Goal: Navigation & Orientation: Find specific page/section

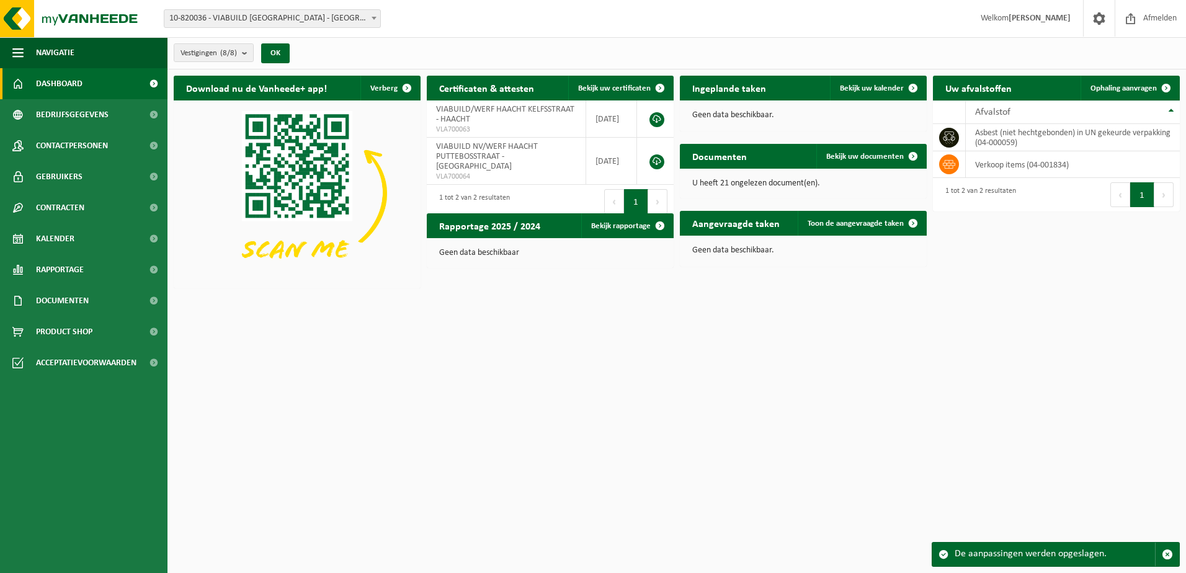
click at [438, 378] on html "Vestiging: 10-820036 - VIABUILD NV - PUURS-SINT-AMANDS 10-916260 - VIABUILD - W…" at bounding box center [593, 286] width 1186 height 573
click at [73, 212] on span "Contracten" at bounding box center [60, 207] width 48 height 31
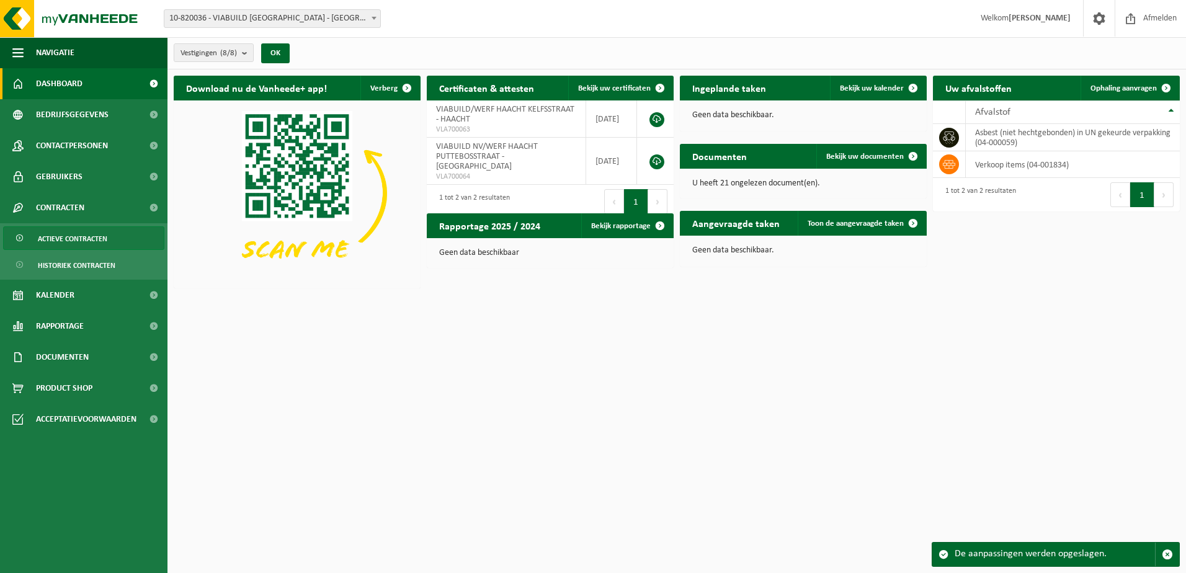
click at [65, 246] on span "Actieve contracten" at bounding box center [72, 239] width 69 height 24
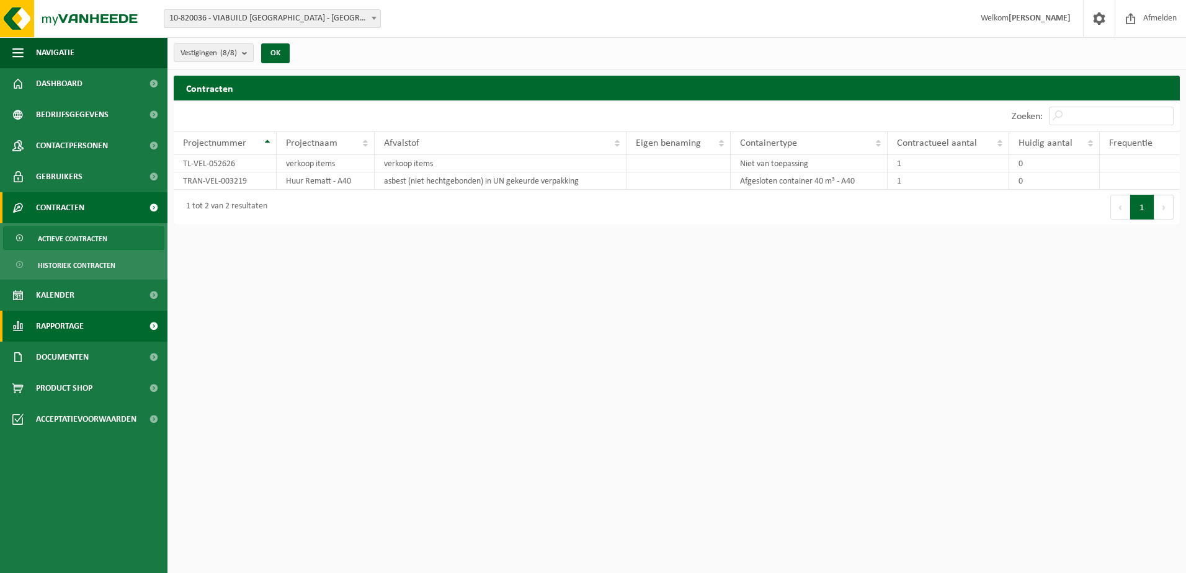
click at [67, 328] on span "Rapportage" at bounding box center [60, 326] width 48 height 31
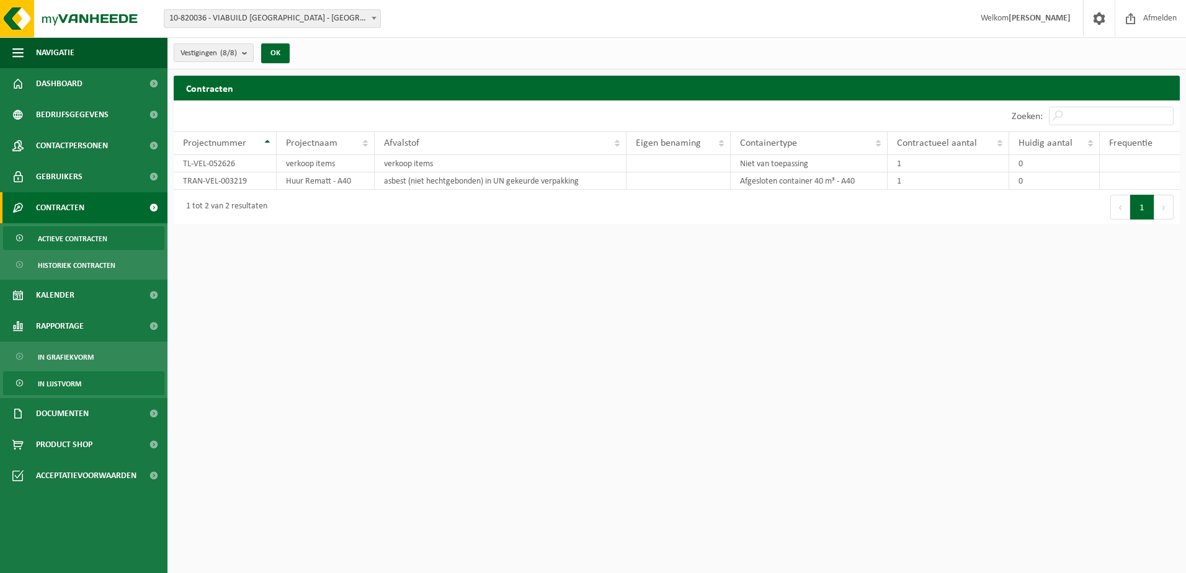
click at [66, 385] on span "In lijstvorm" at bounding box center [59, 384] width 43 height 24
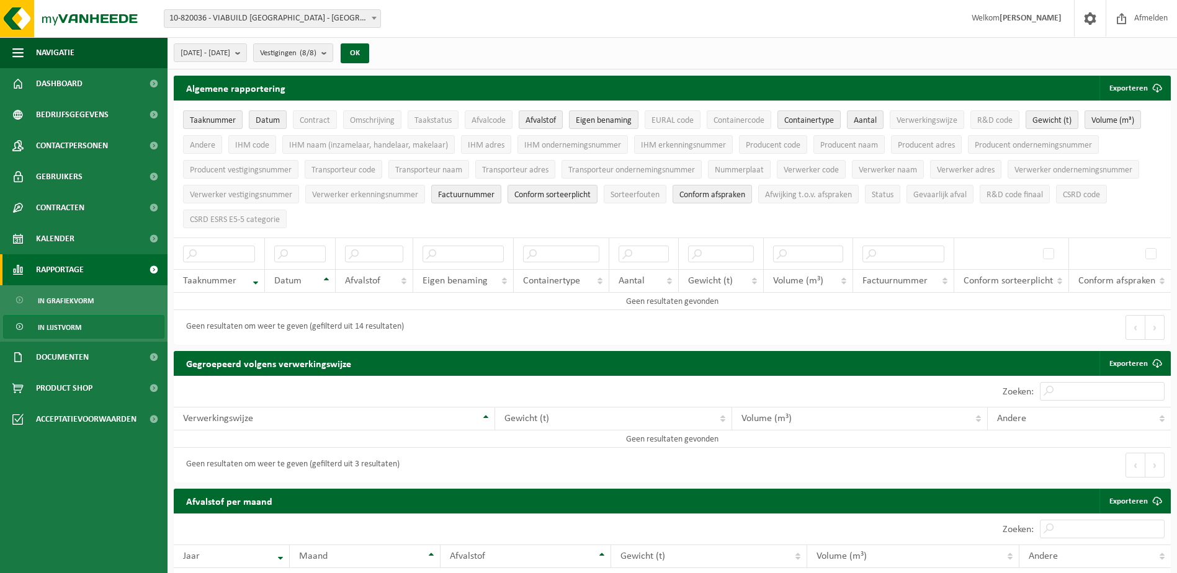
click at [68, 269] on span "Rapportage" at bounding box center [60, 269] width 48 height 31
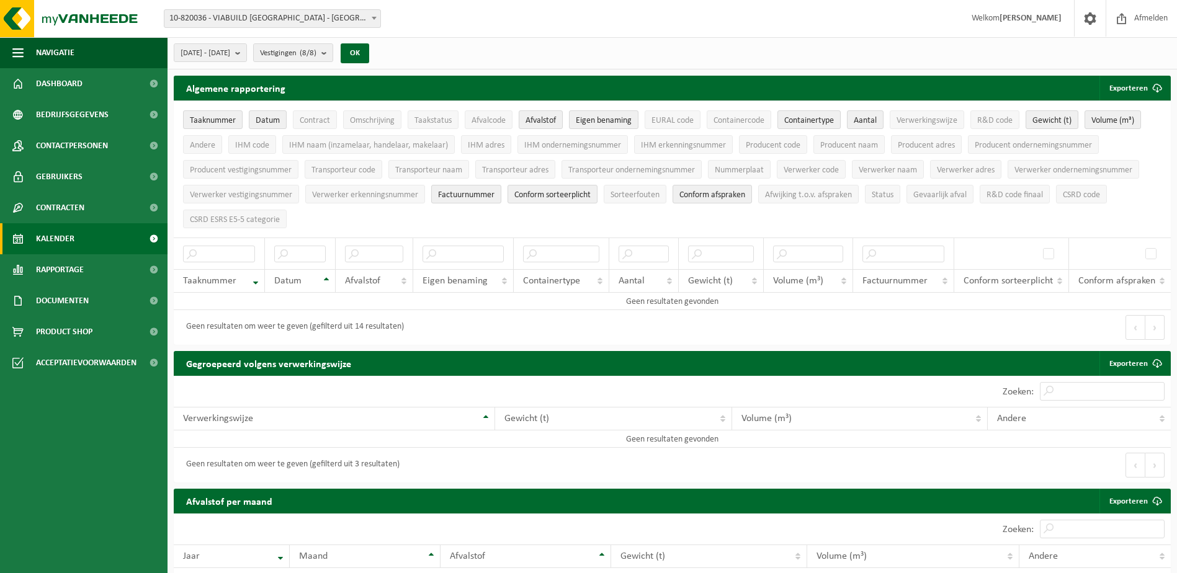
click at [61, 239] on span "Kalender" at bounding box center [55, 238] width 38 height 31
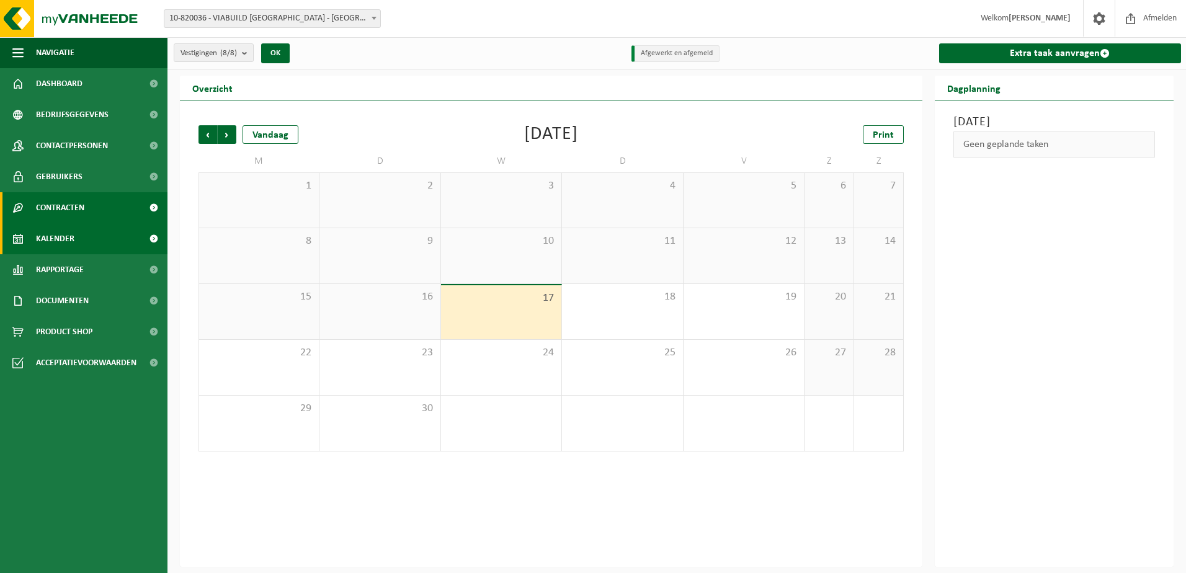
click at [65, 210] on span "Contracten" at bounding box center [60, 207] width 48 height 31
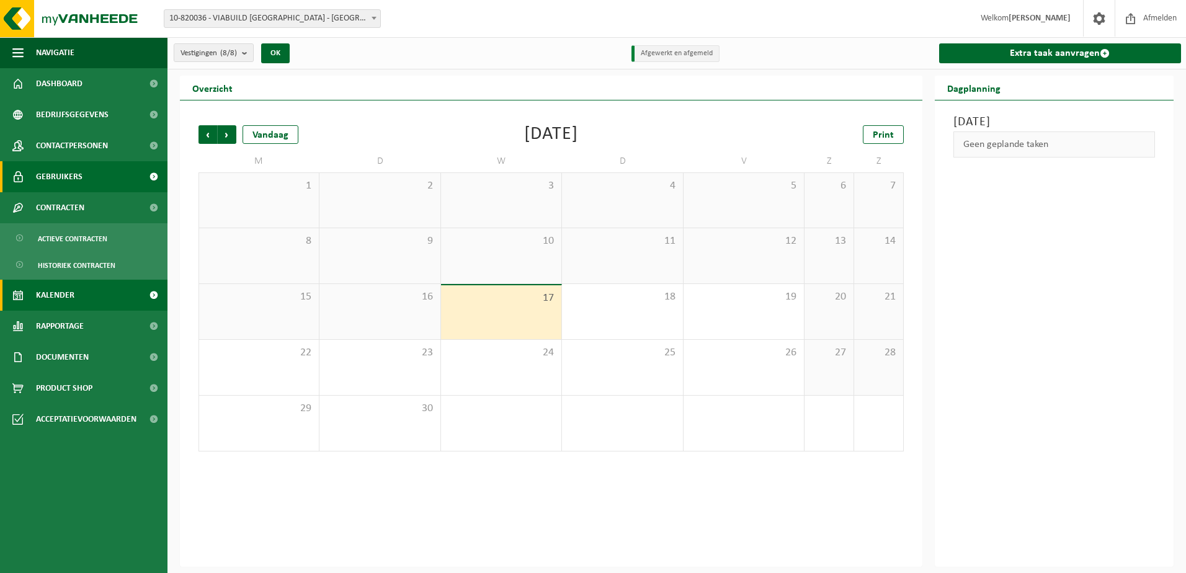
click at [69, 174] on span "Gebruikers" at bounding box center [59, 176] width 47 height 31
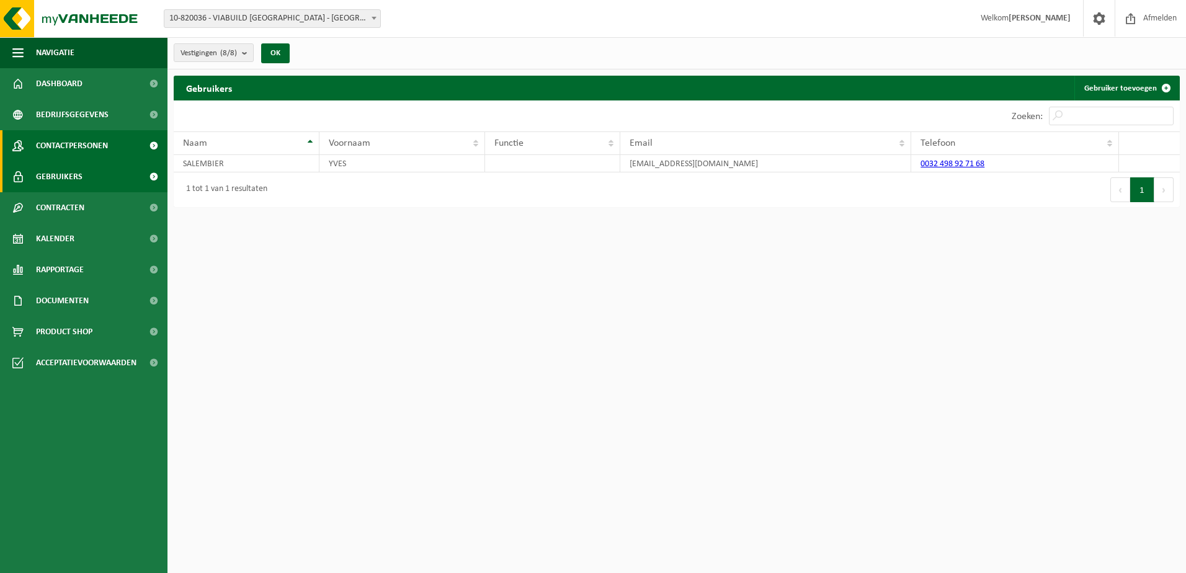
click at [78, 141] on span "Contactpersonen" at bounding box center [72, 145] width 72 height 31
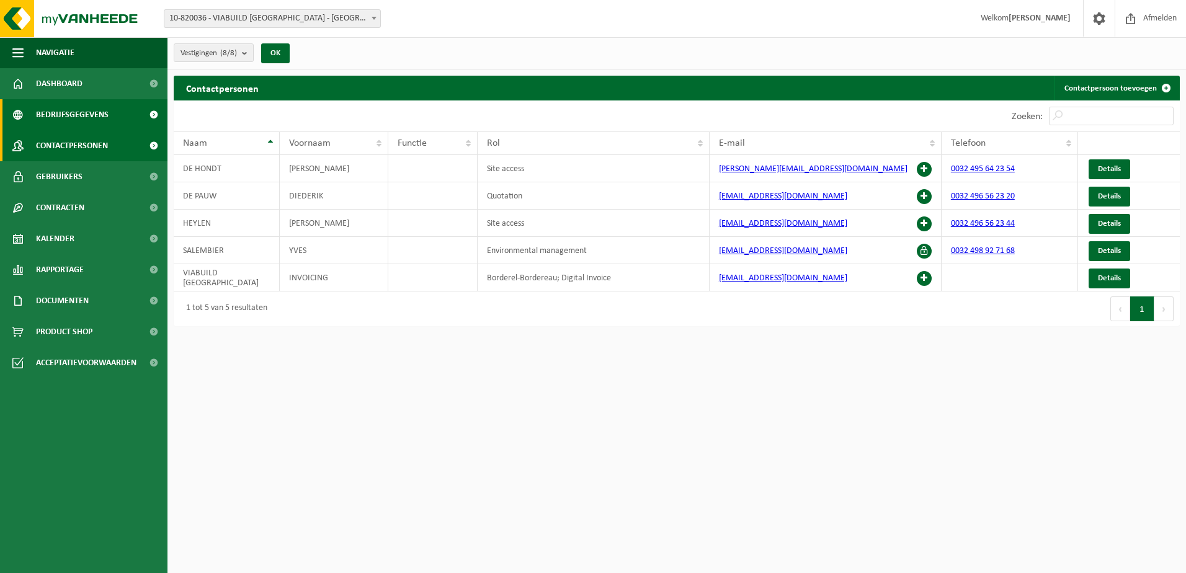
click at [79, 114] on span "Bedrijfsgegevens" at bounding box center [72, 114] width 73 height 31
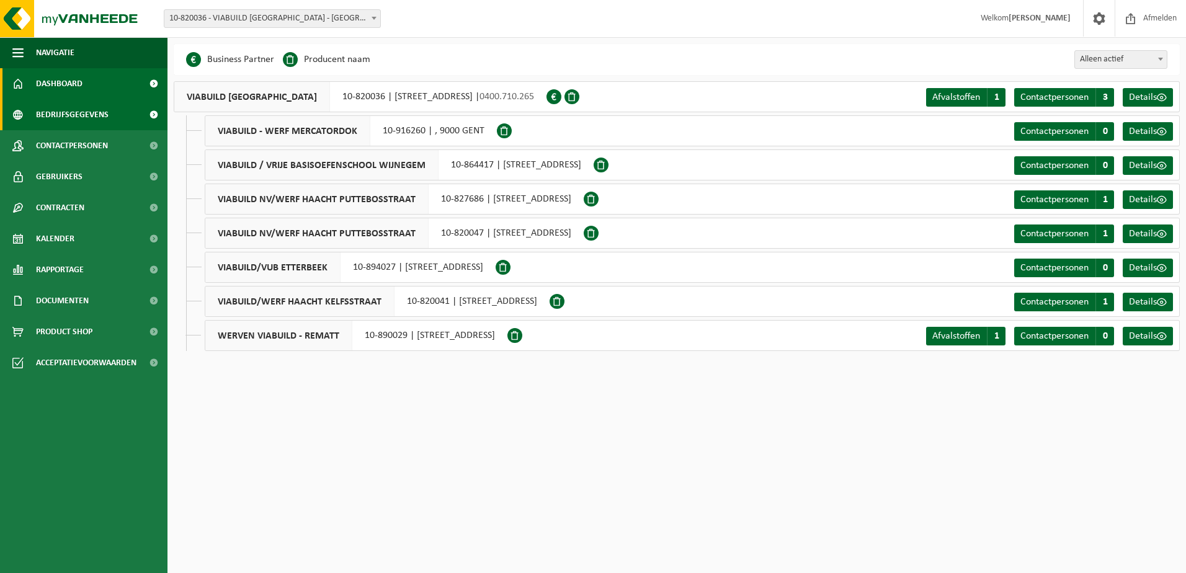
click at [69, 79] on span "Dashboard" at bounding box center [59, 83] width 47 height 31
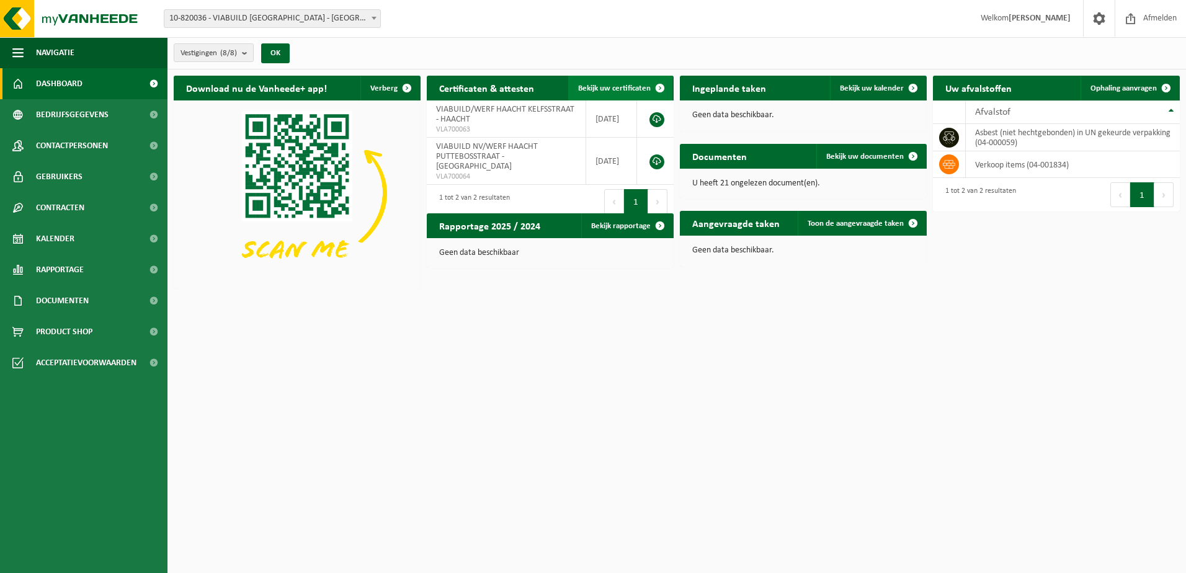
click at [625, 86] on span "Bekijk uw certificaten" at bounding box center [614, 88] width 73 height 8
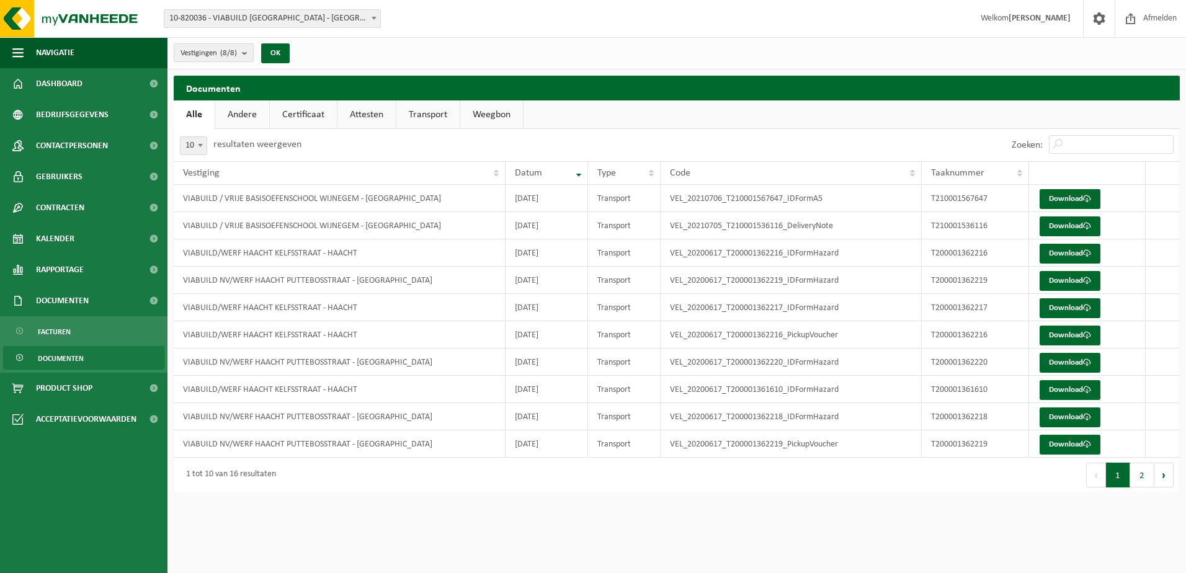
click at [255, 112] on link "Andere" at bounding box center [242, 114] width 54 height 29
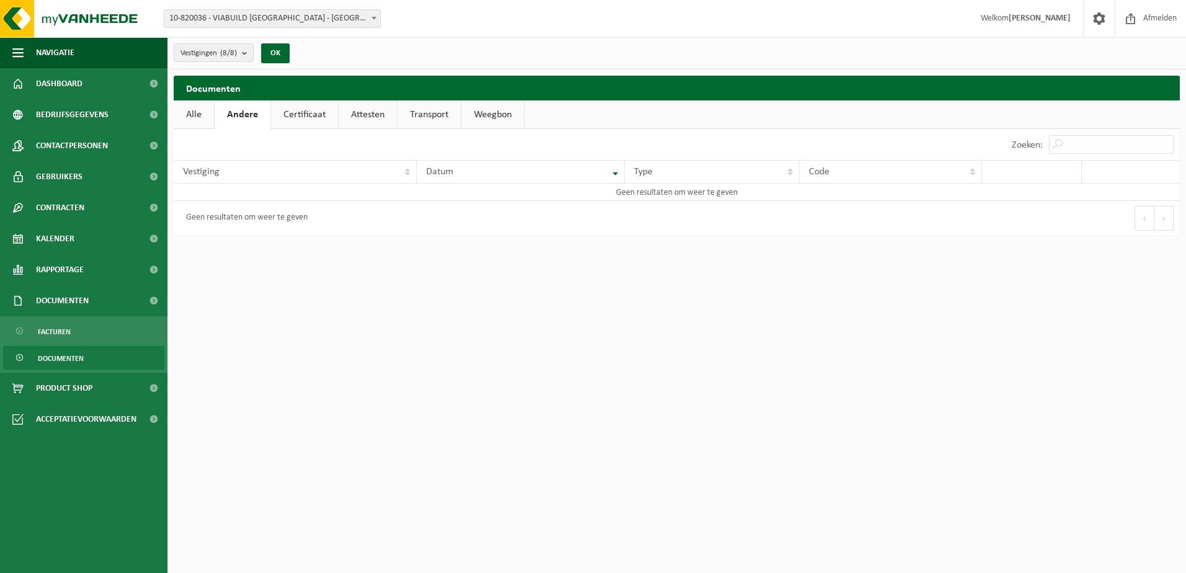
click at [306, 110] on link "Certificaat" at bounding box center [304, 114] width 67 height 29
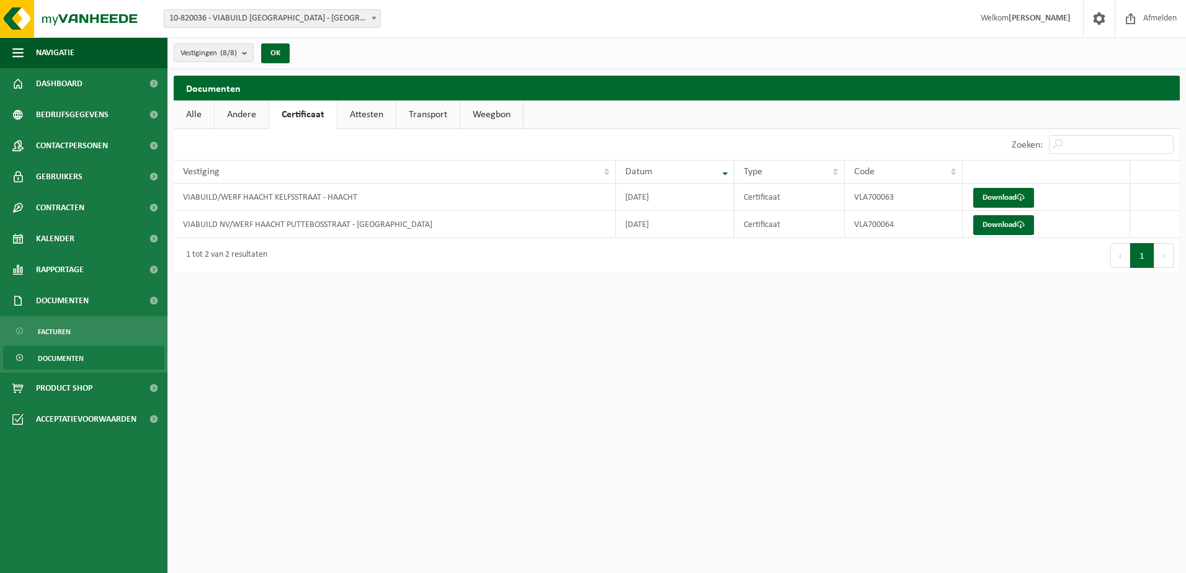
click at [368, 112] on link "Attesten" at bounding box center [366, 114] width 58 height 29
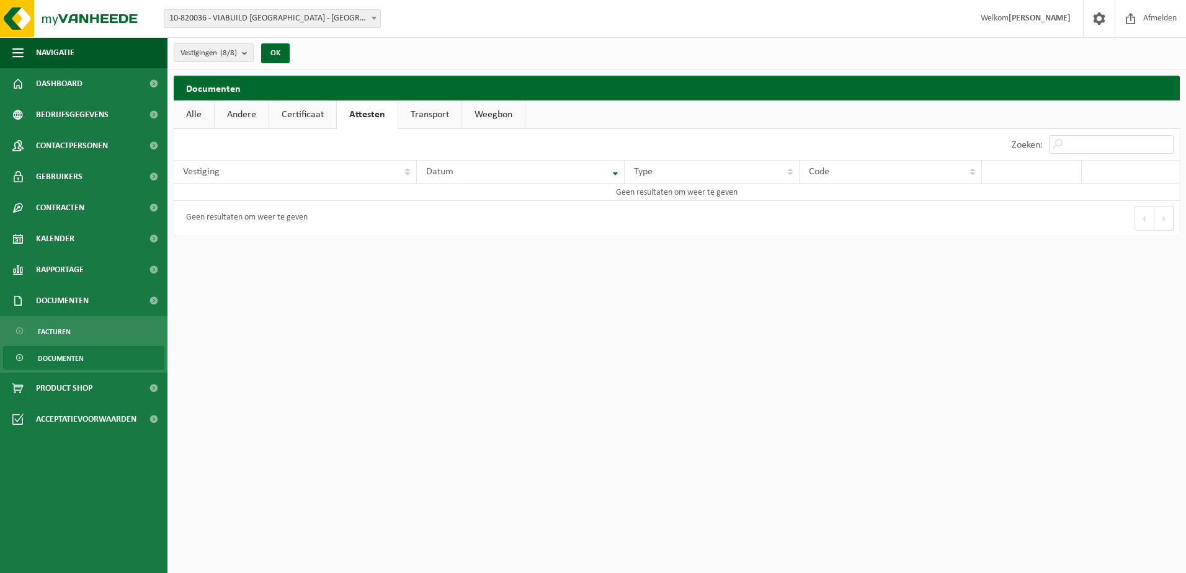
click at [427, 110] on link "Transport" at bounding box center [429, 114] width 63 height 29
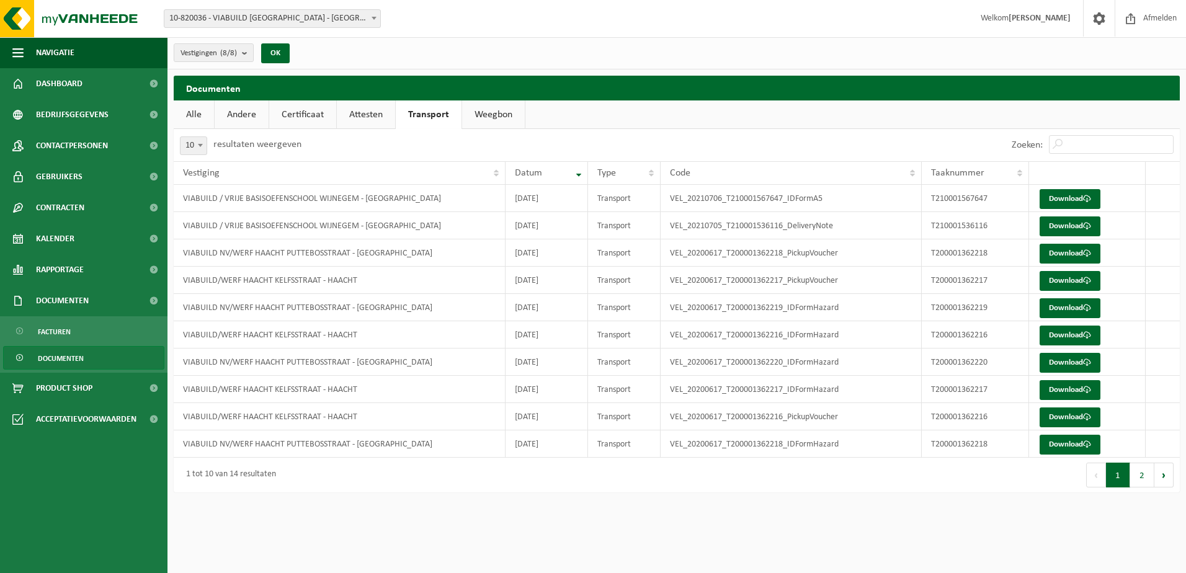
click at [486, 116] on link "Weegbon" at bounding box center [493, 114] width 63 height 29
